Goal: Task Accomplishment & Management: Manage account settings

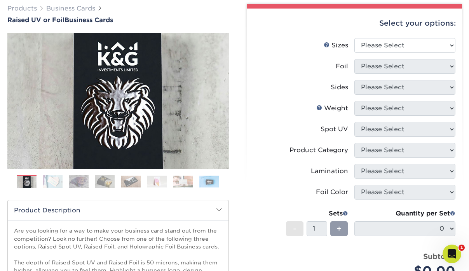
scroll to position [122, 0]
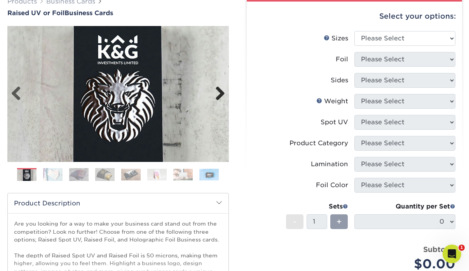
click at [216, 97] on link "Next" at bounding box center [217, 94] width 16 height 16
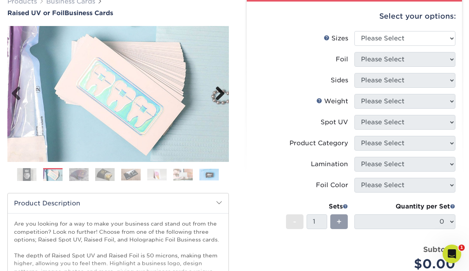
click at [216, 97] on link "Next" at bounding box center [217, 94] width 16 height 16
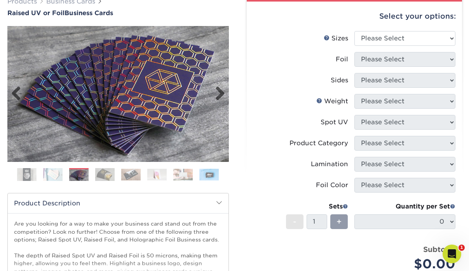
scroll to position [0, 0]
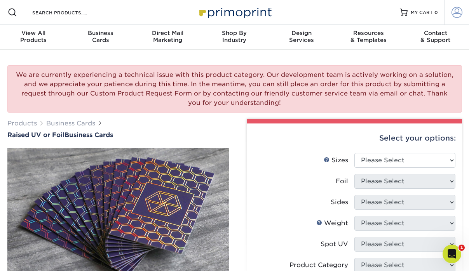
click at [453, 14] on span at bounding box center [457, 12] width 11 height 11
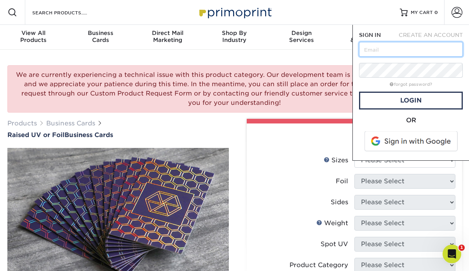
click at [419, 54] on input "text" at bounding box center [411, 49] width 104 height 15
type input "lauren@tybergduffy.com"
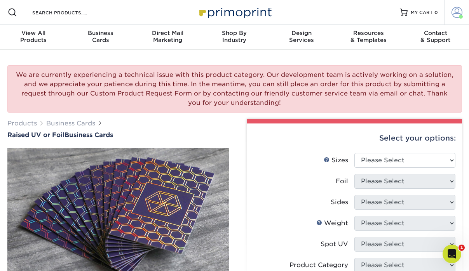
click at [449, 17] on link "Account" at bounding box center [456, 12] width 25 height 25
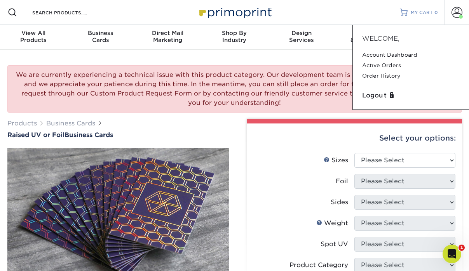
click at [415, 13] on span "MY CART" at bounding box center [422, 12] width 22 height 7
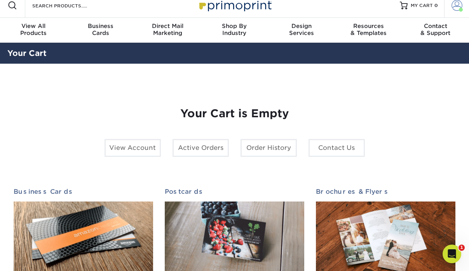
click at [452, 3] on span at bounding box center [457, 5] width 11 height 11
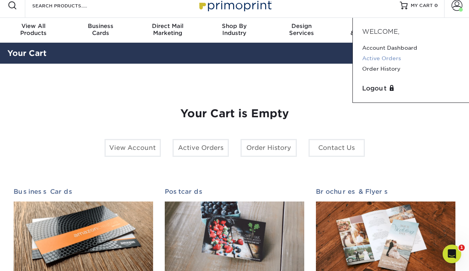
click at [389, 59] on link "Active Orders" at bounding box center [411, 58] width 98 height 10
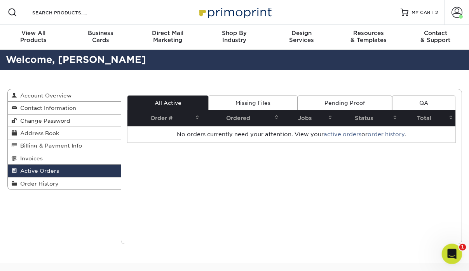
click at [451, 251] on icon "Open Intercom Messenger" at bounding box center [451, 253] width 13 height 13
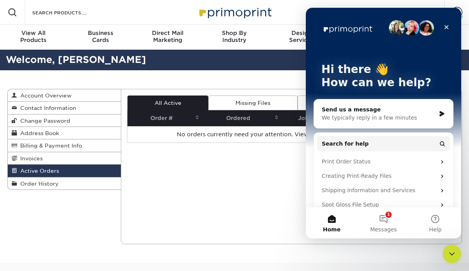
click at [280, 192] on div "Current Orders 0 Active 0 Missing Files" at bounding box center [291, 166] width 341 height 155
click at [443, 27] on div "Close" at bounding box center [446, 27] width 14 height 14
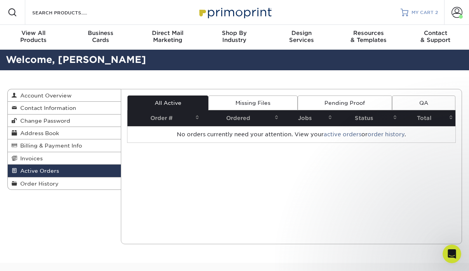
click at [430, 12] on span "MY CART" at bounding box center [423, 12] width 22 height 7
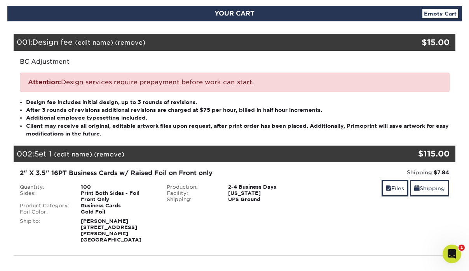
scroll to position [85, 0]
